Goal: Task Accomplishment & Management: Manage account settings

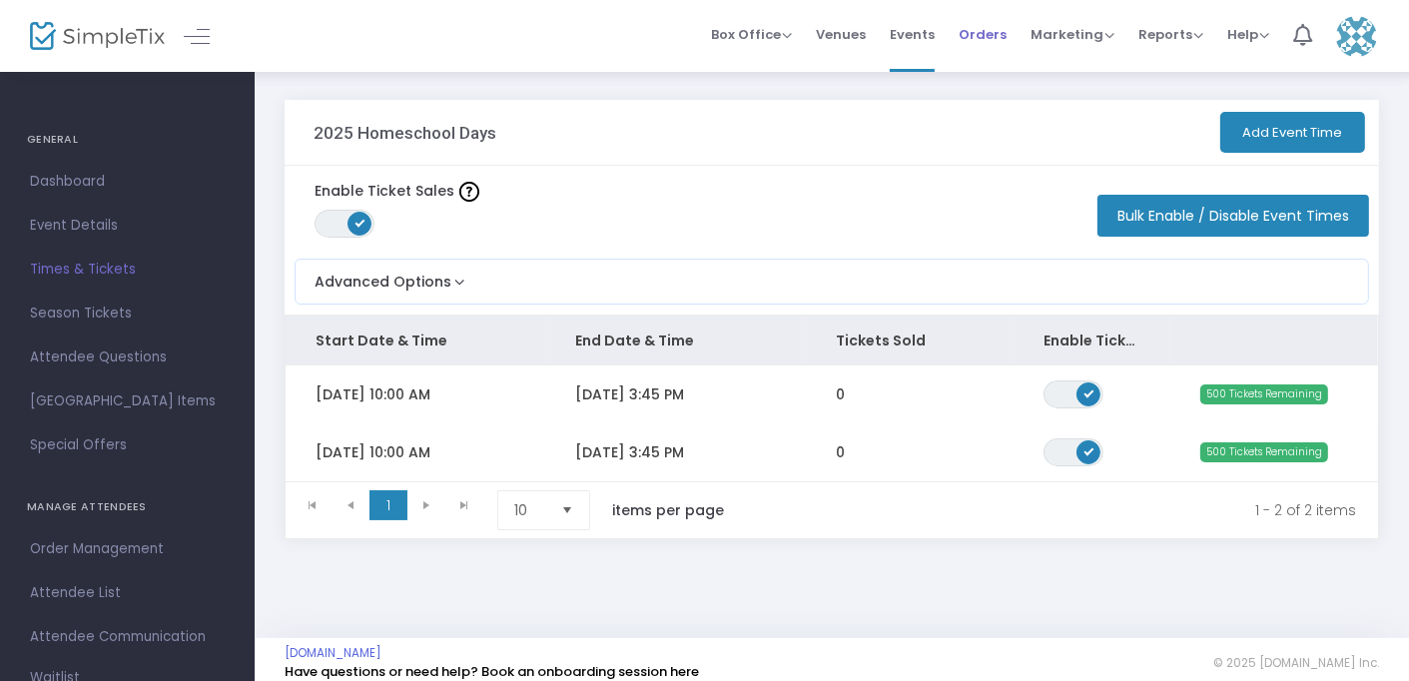
click at [972, 50] on span "Orders" at bounding box center [983, 34] width 48 height 51
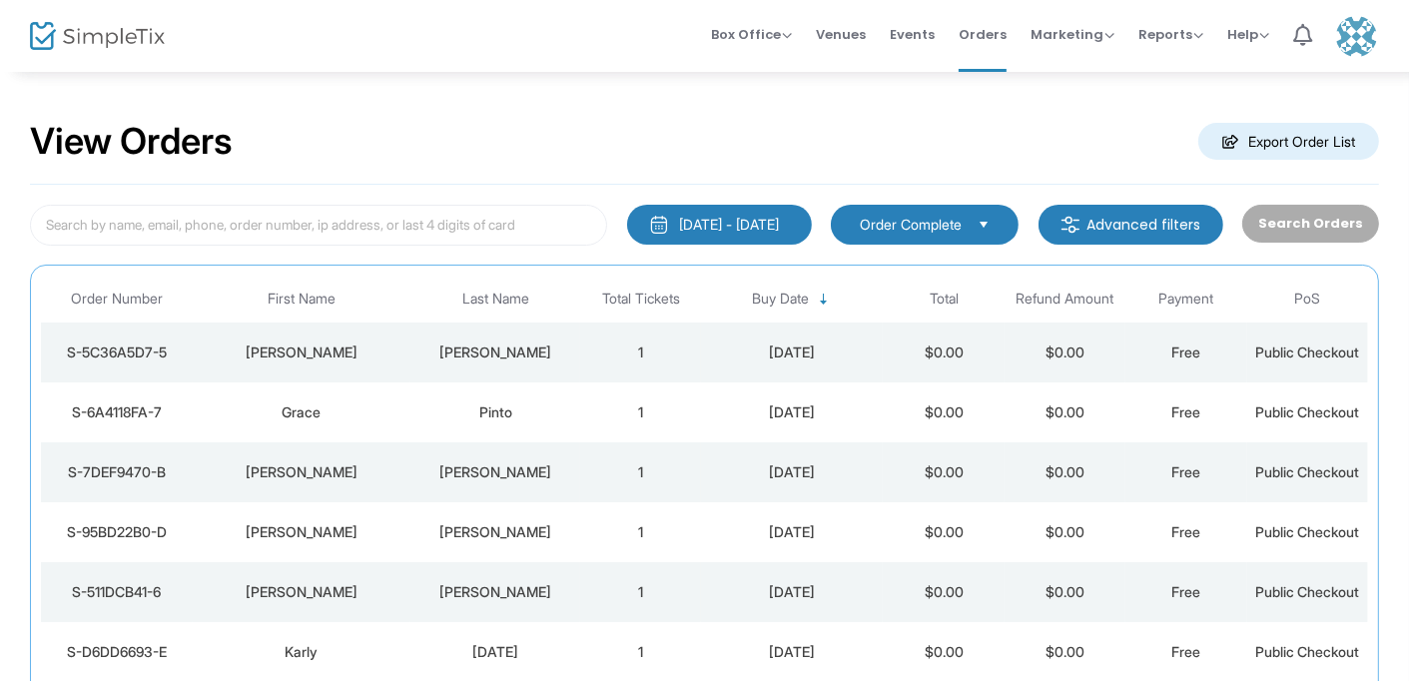
drag, startPoint x: 0, startPoint y: 0, endPoint x: 943, endPoint y: 169, distance: 957.9
click at [943, 169] on div "View Orders Export Order List 7/20/2025 - 8/19/2025 Last 30 Days Today Yesterda…" at bounding box center [704, 504] width 1409 height 869
click at [48, 13] on div at bounding box center [79, 36] width 98 height 72
drag, startPoint x: 66, startPoint y: 29, endPoint x: 133, endPoint y: 29, distance: 66.9
click at [133, 29] on img at bounding box center [97, 36] width 135 height 29
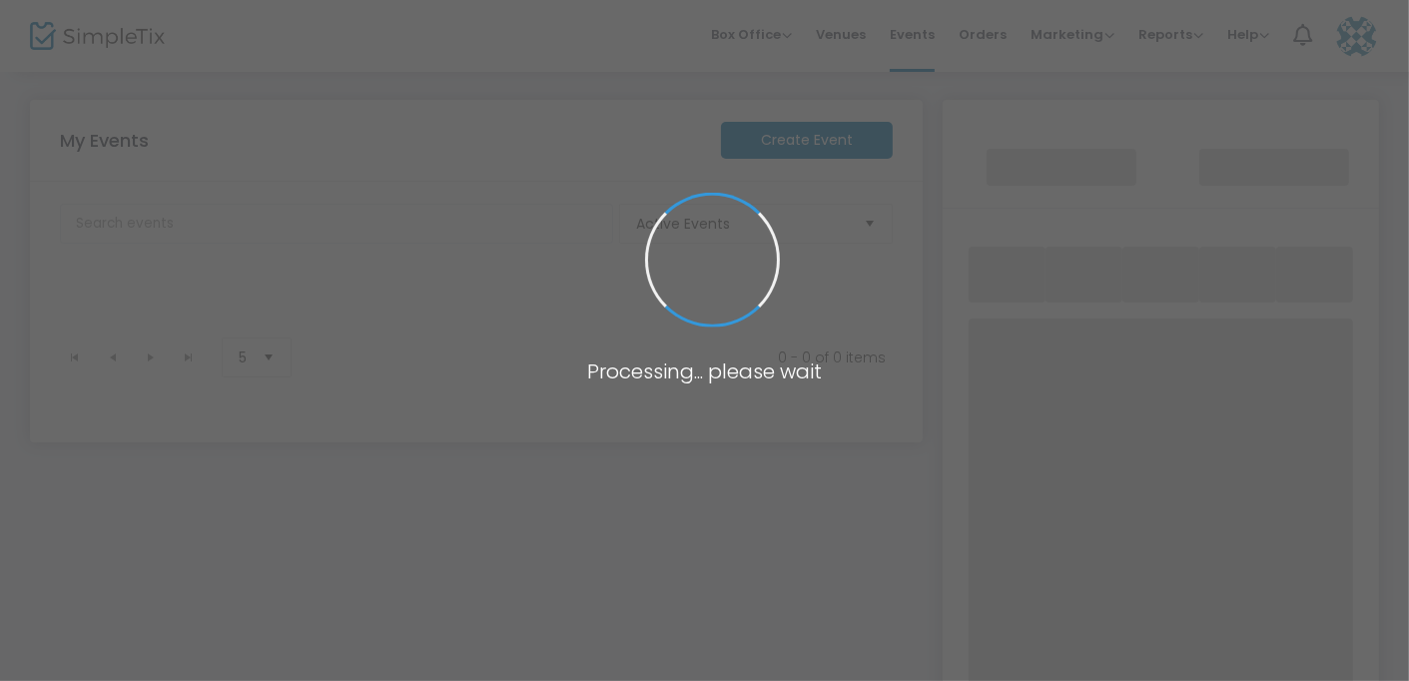
click at [133, 29] on span at bounding box center [704, 340] width 1409 height 681
